Goal: Task Accomplishment & Management: Manage account settings

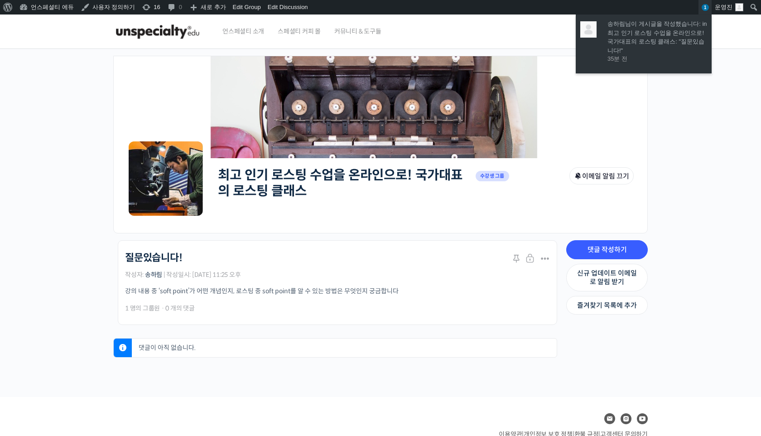
click at [706, 9] on span "1" at bounding box center [705, 7] width 7 height 7
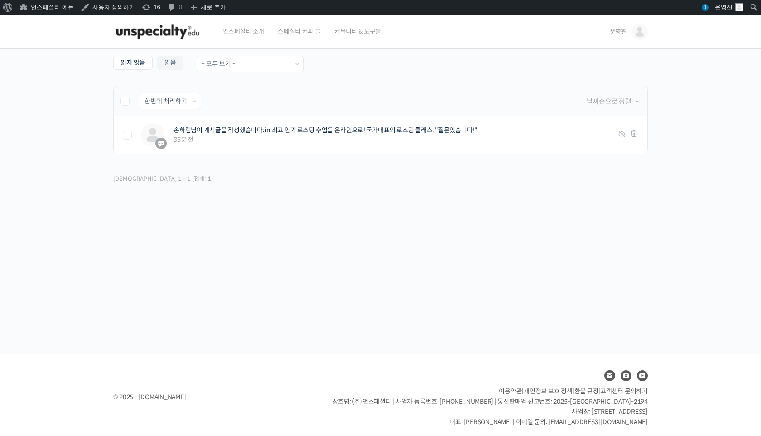
click at [126, 102] on label at bounding box center [129, 100] width 18 height 9
click at [126, 102] on input "checkbox" at bounding box center [123, 99] width 6 height 6
checkbox input "true"
click at [149, 98] on select "한번에 처리하기 읽음 처리하기 삭제하기" at bounding box center [170, 100] width 62 height 15
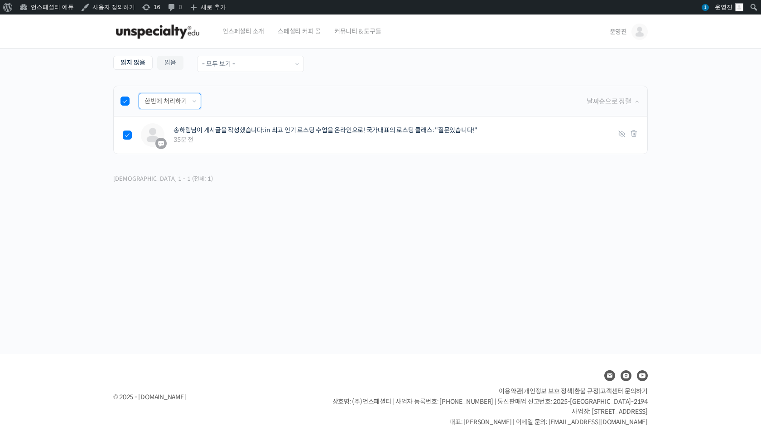
select select "read"
click at [226, 101] on input "적용하기" at bounding box center [227, 100] width 42 height 15
